Goal: Information Seeking & Learning: Learn about a topic

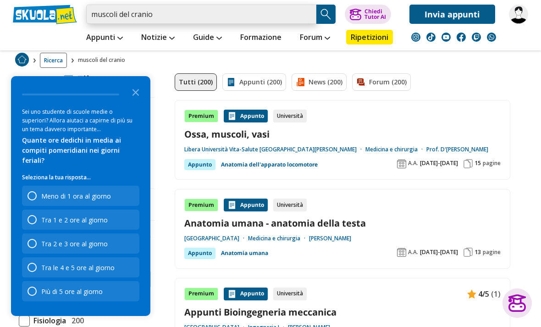
click at [307, 16] on input "muscoli del cranio" at bounding box center [201, 14] width 230 height 19
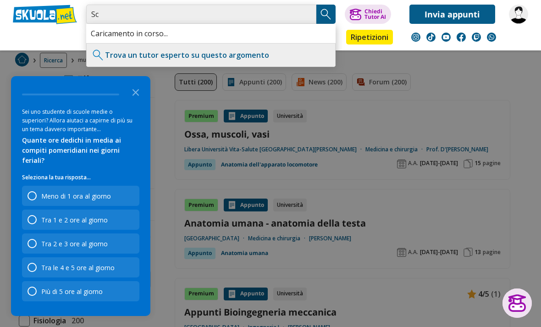
type input "S"
type input "Guerra fredda fino alla prima guerra mondiale schema"
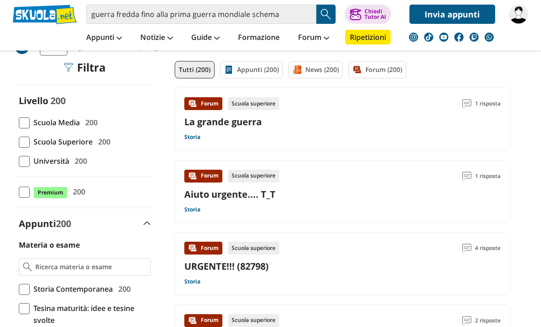
scroll to position [56, 0]
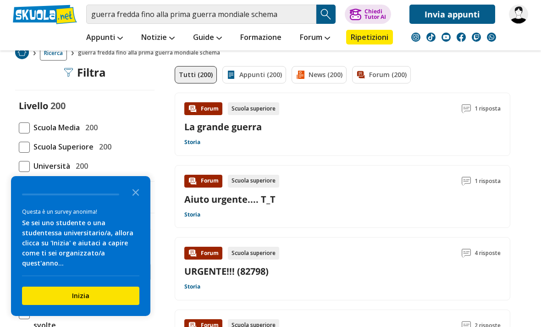
click at [28, 170] on span at bounding box center [24, 166] width 11 height 11
click at [19, 166] on input "Università 200" at bounding box center [19, 166] width 0 height 0
checkbox input "true"
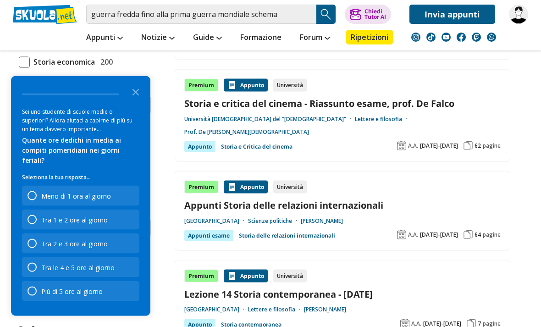
scroll to position [346, 0]
click at [350, 198] on link "Appunti Storia delle relazioni internazionali" at bounding box center [342, 204] width 316 height 12
